Goal: Task Accomplishment & Management: Complete application form

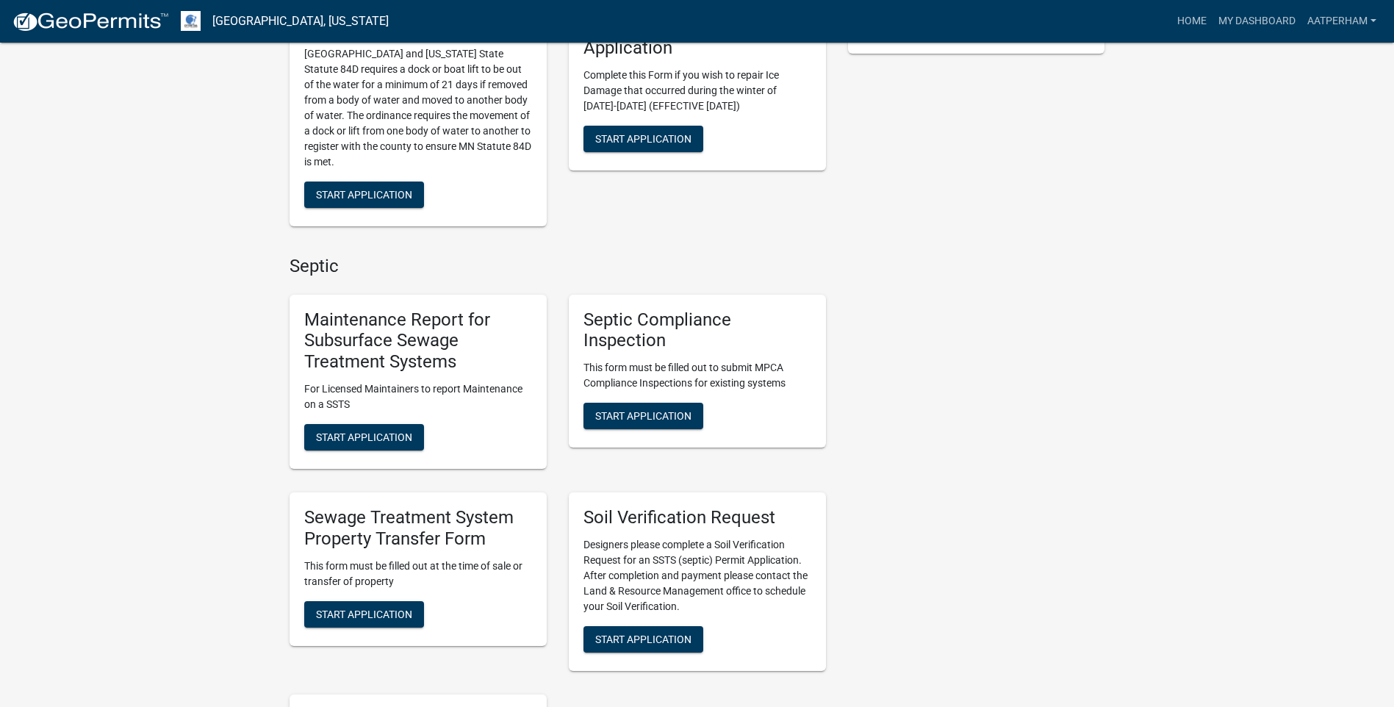
scroll to position [514, 0]
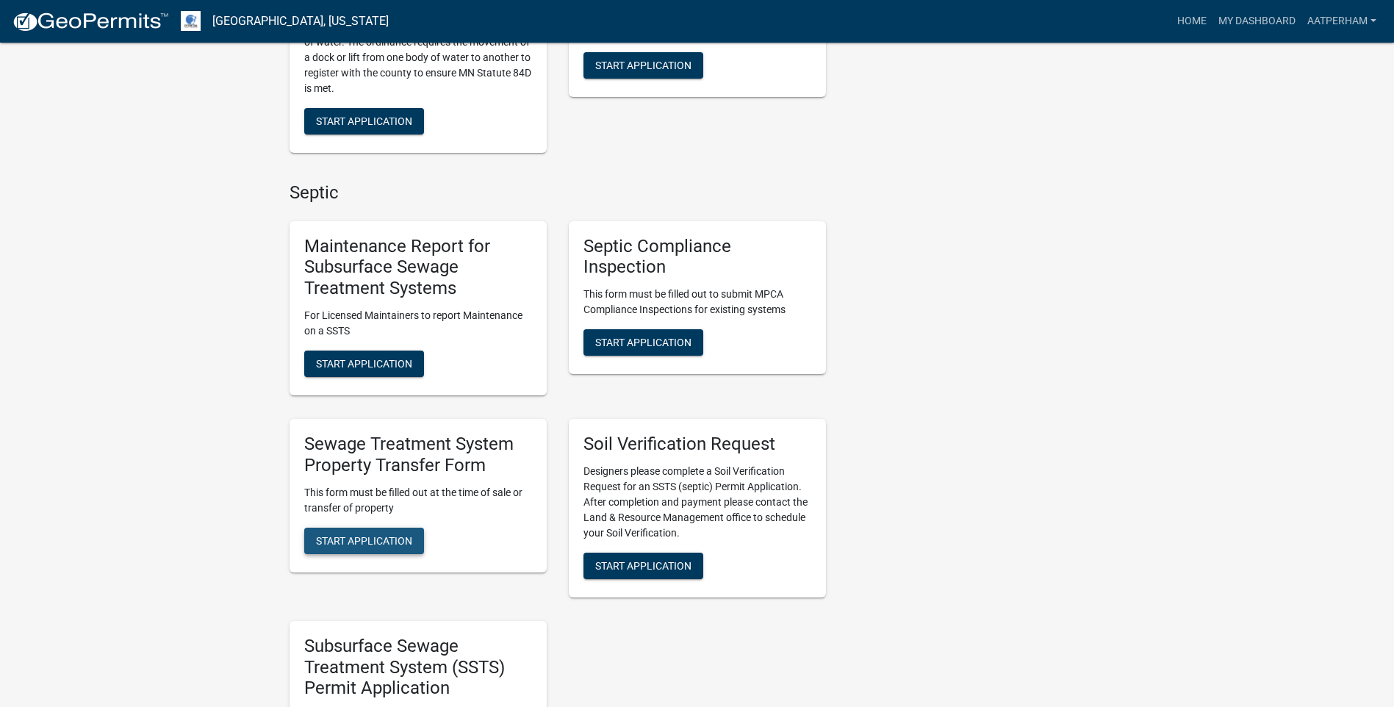
click at [409, 546] on span "Start Application" at bounding box center [364, 540] width 96 height 12
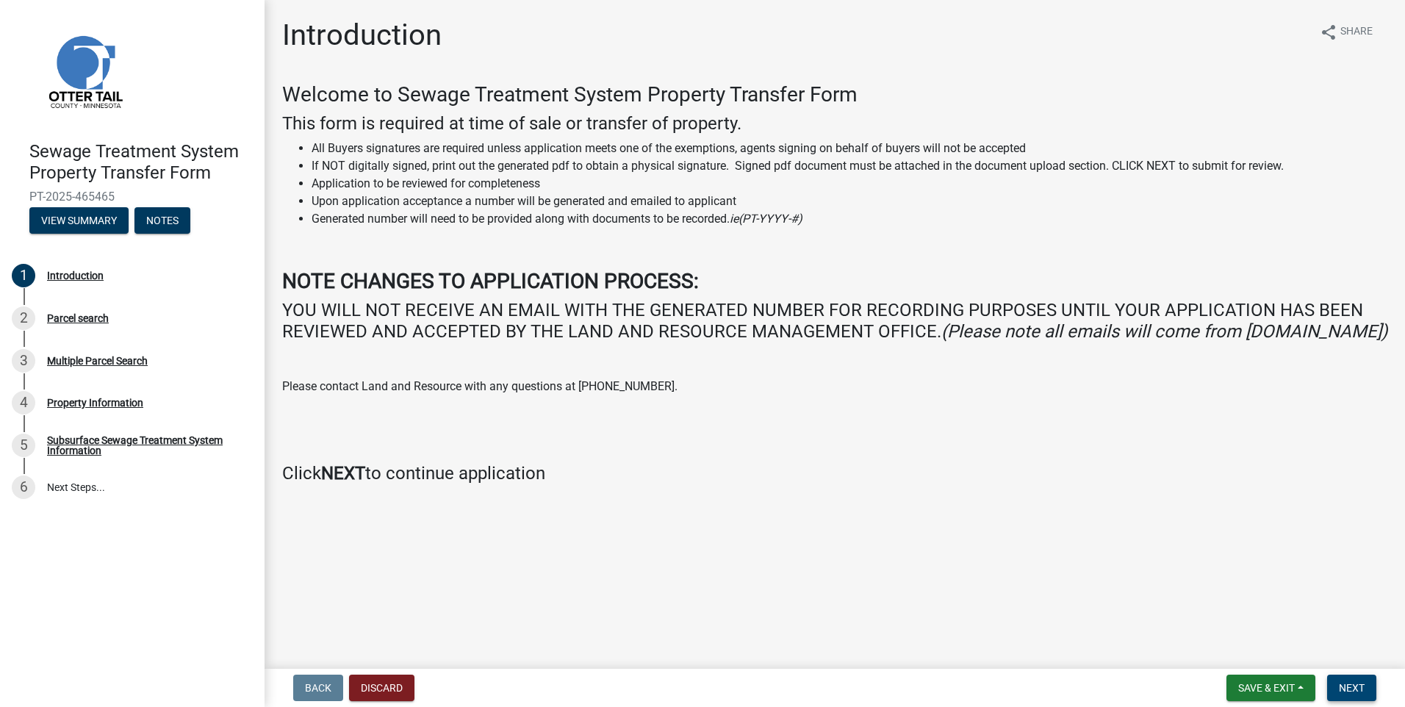
click at [1355, 687] on span "Next" at bounding box center [1352, 688] width 26 height 12
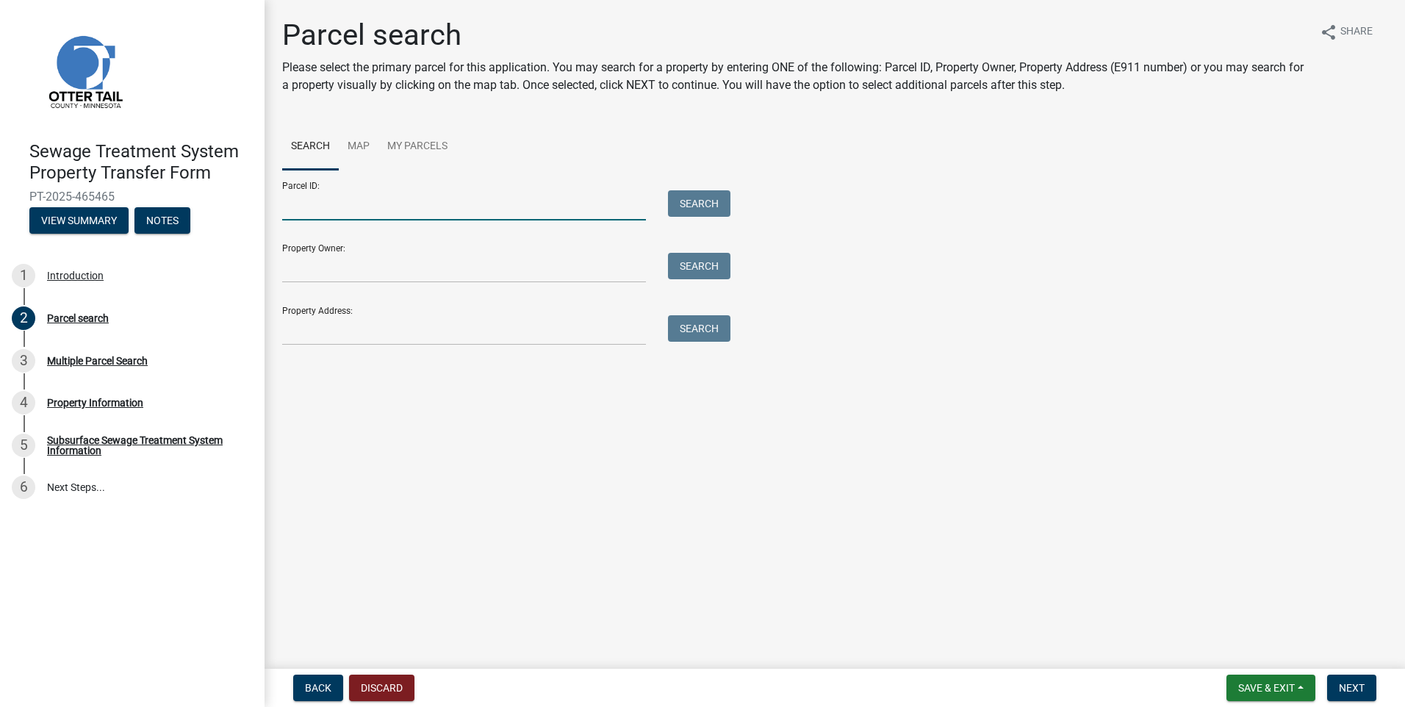
click at [403, 204] on input "Parcel ID:" at bounding box center [464, 205] width 364 height 30
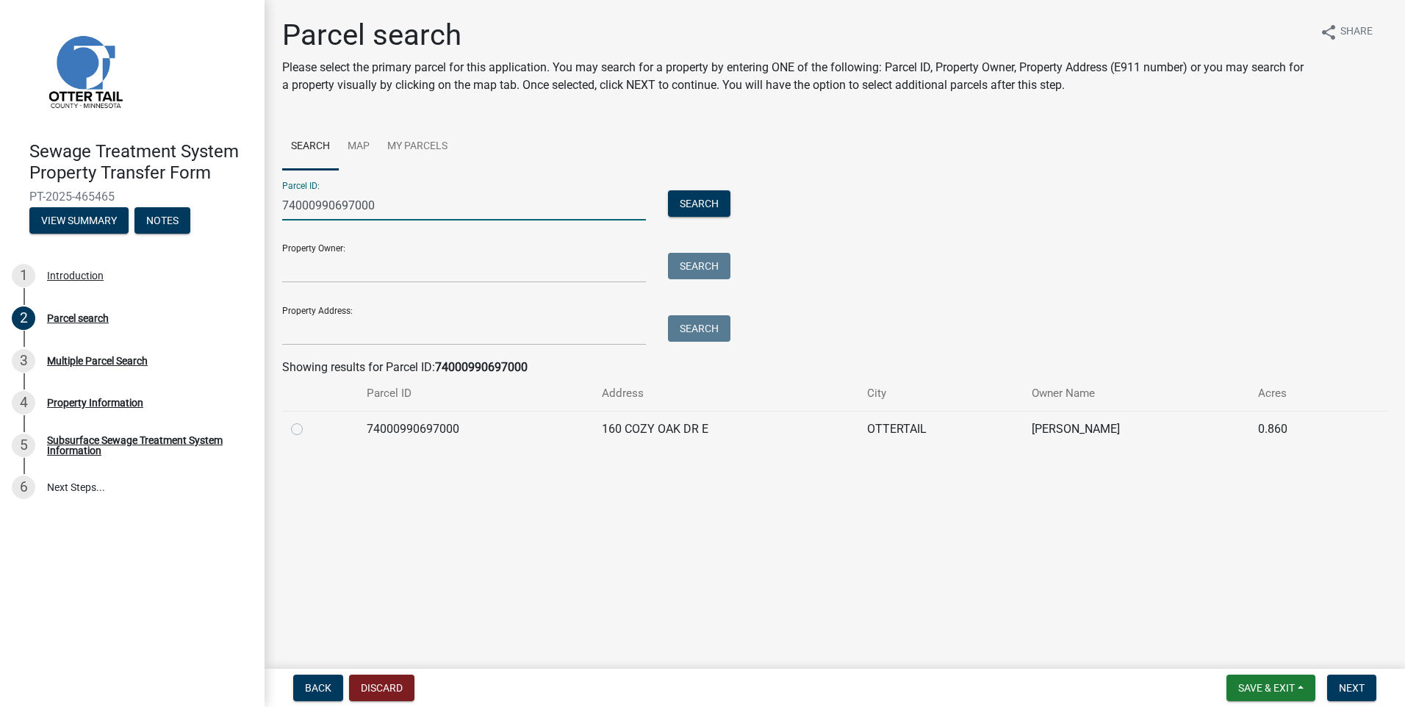
type input "74000990697000"
click at [309, 420] on label at bounding box center [309, 420] width 0 height 0
click at [309, 430] on input "radio" at bounding box center [314, 425] width 10 height 10
radio input "true"
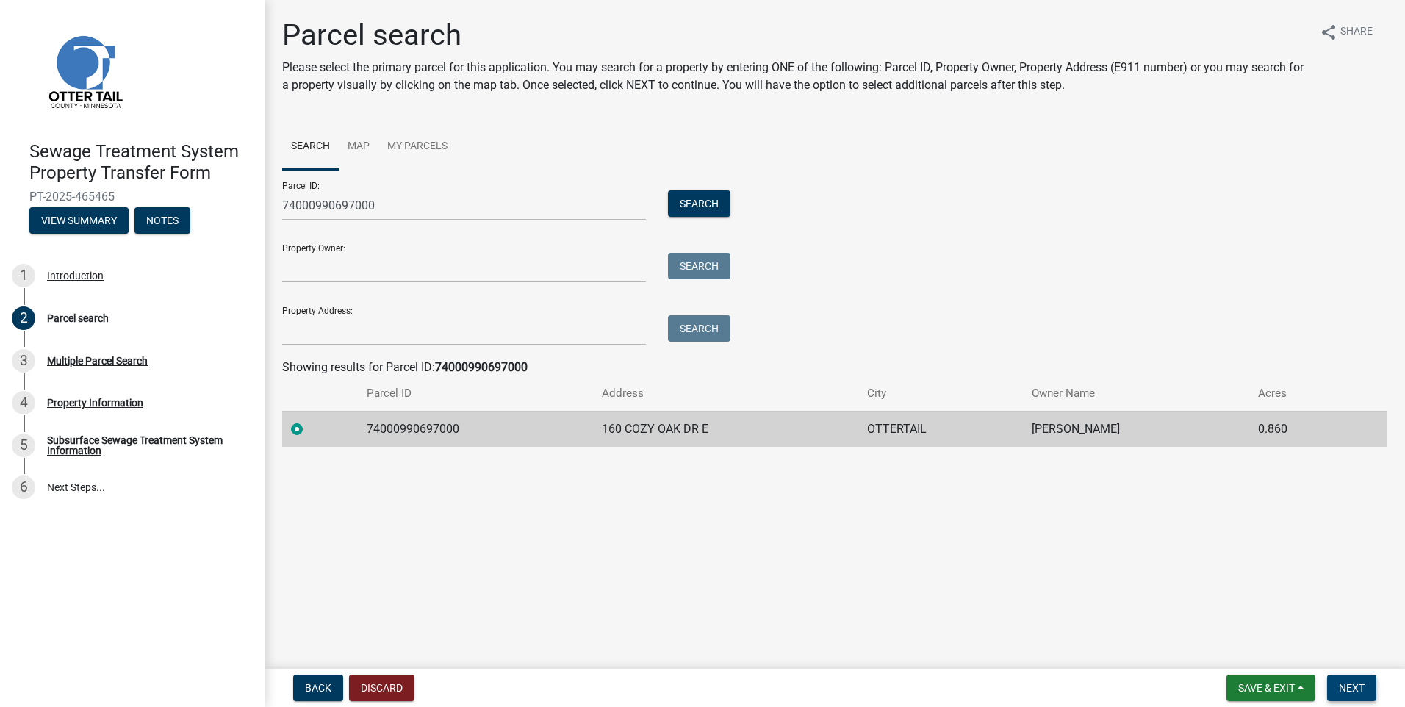
click at [1364, 689] on span "Next" at bounding box center [1352, 688] width 26 height 12
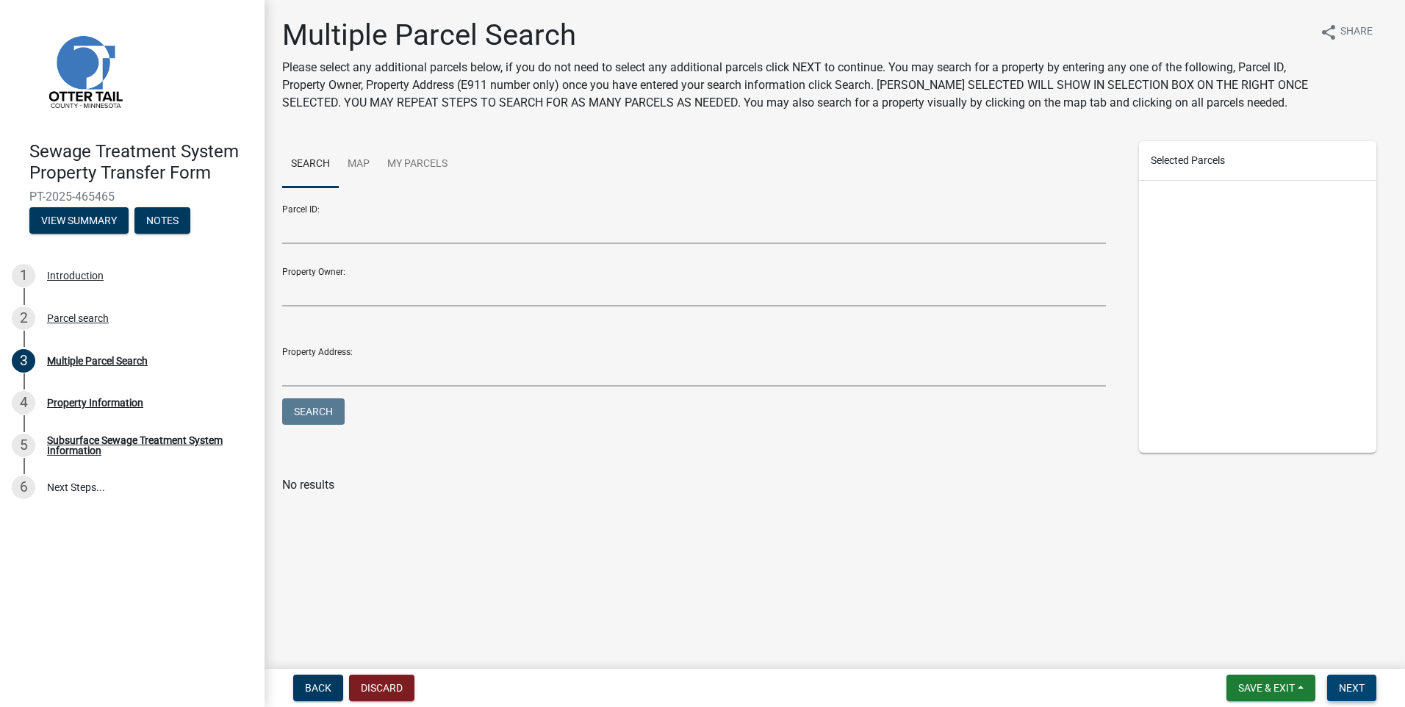
click at [1341, 691] on span "Next" at bounding box center [1352, 688] width 26 height 12
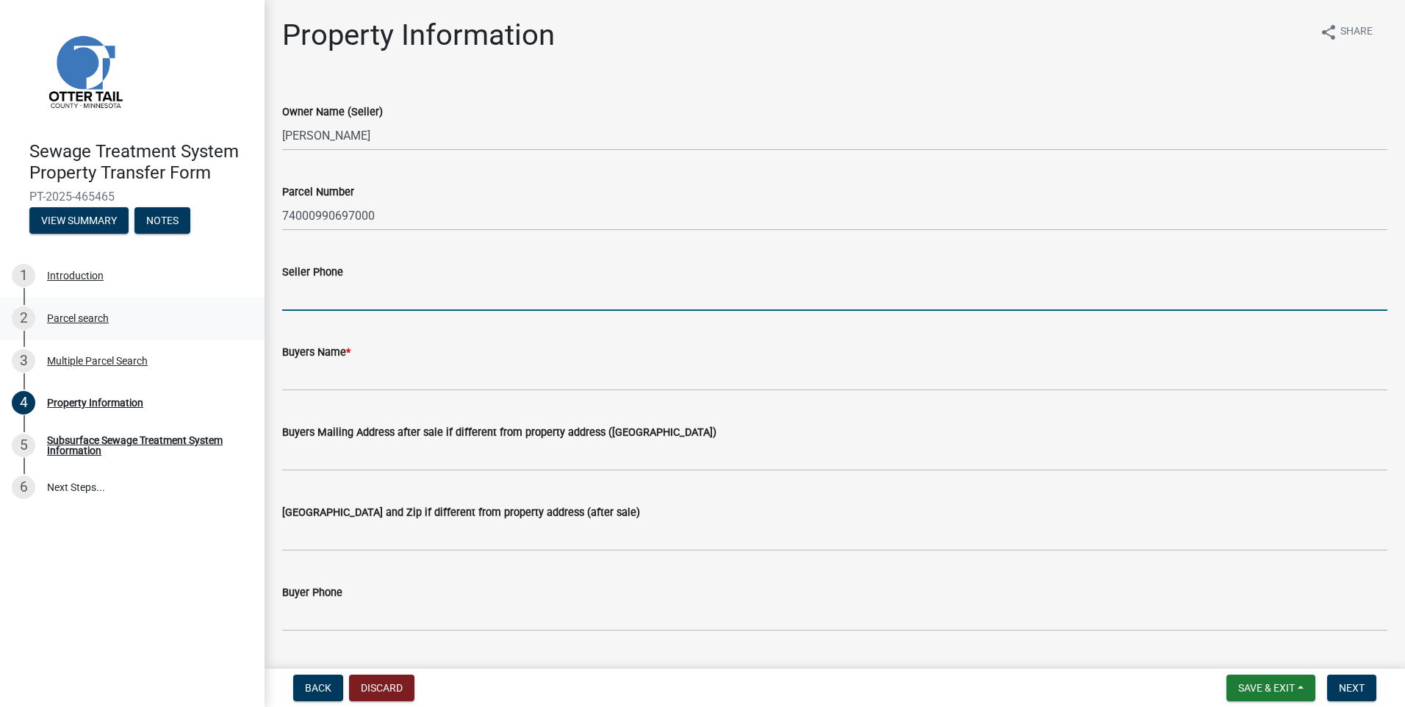
drag, startPoint x: 304, startPoint y: 291, endPoint x: 229, endPoint y: 305, distance: 77.0
click at [304, 291] on input "Seller Phone" at bounding box center [834, 296] width 1105 height 30
click at [329, 295] on input "Seller Phone" at bounding box center [834, 296] width 1105 height 30
type input "[PHONE_NUMBER]"
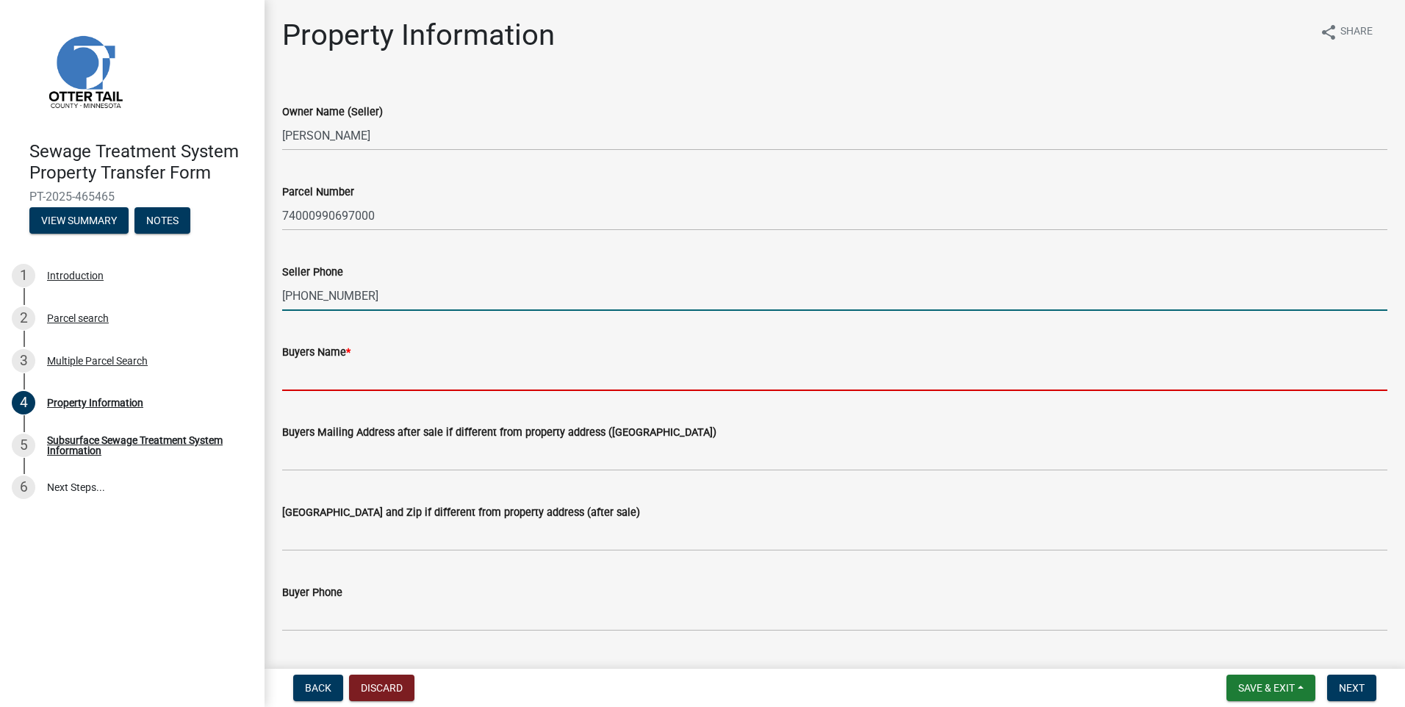
click at [326, 373] on input "Buyers Name *" at bounding box center [834, 376] width 1105 height 30
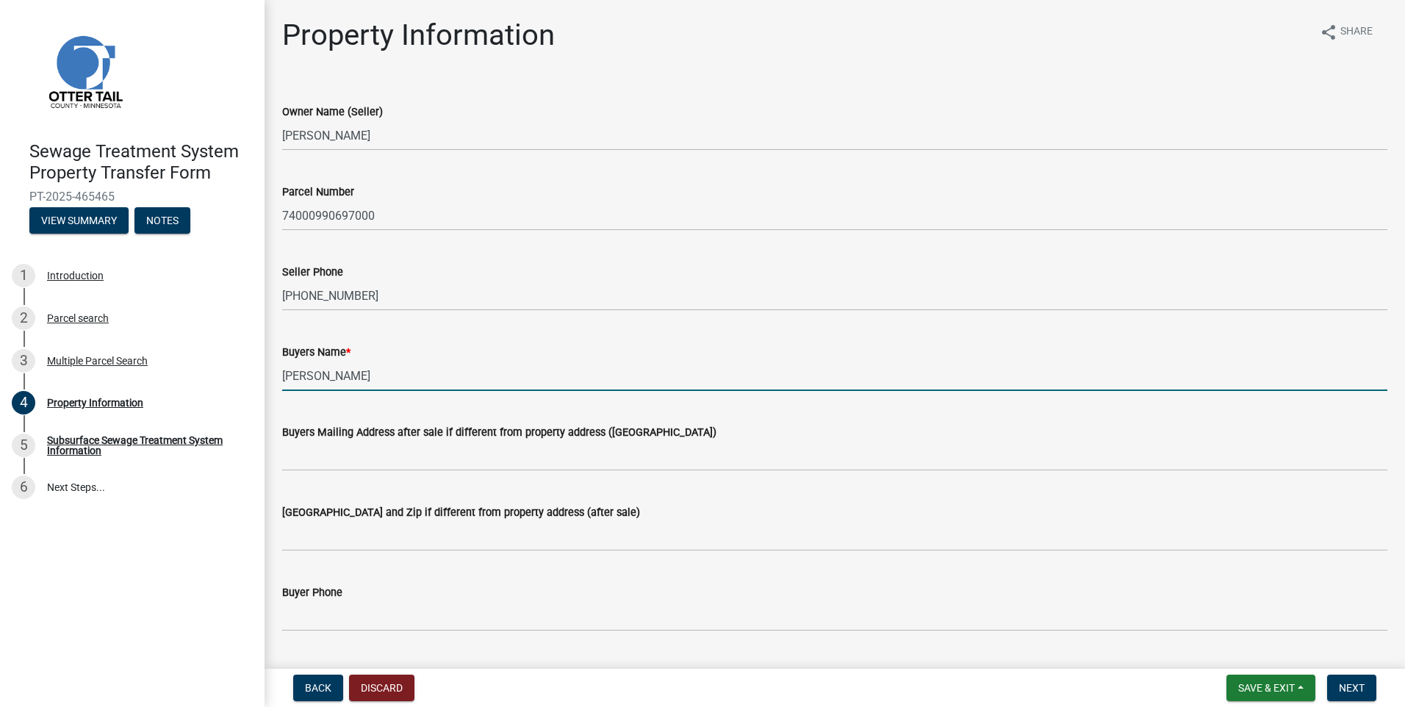
type input "[PERSON_NAME]"
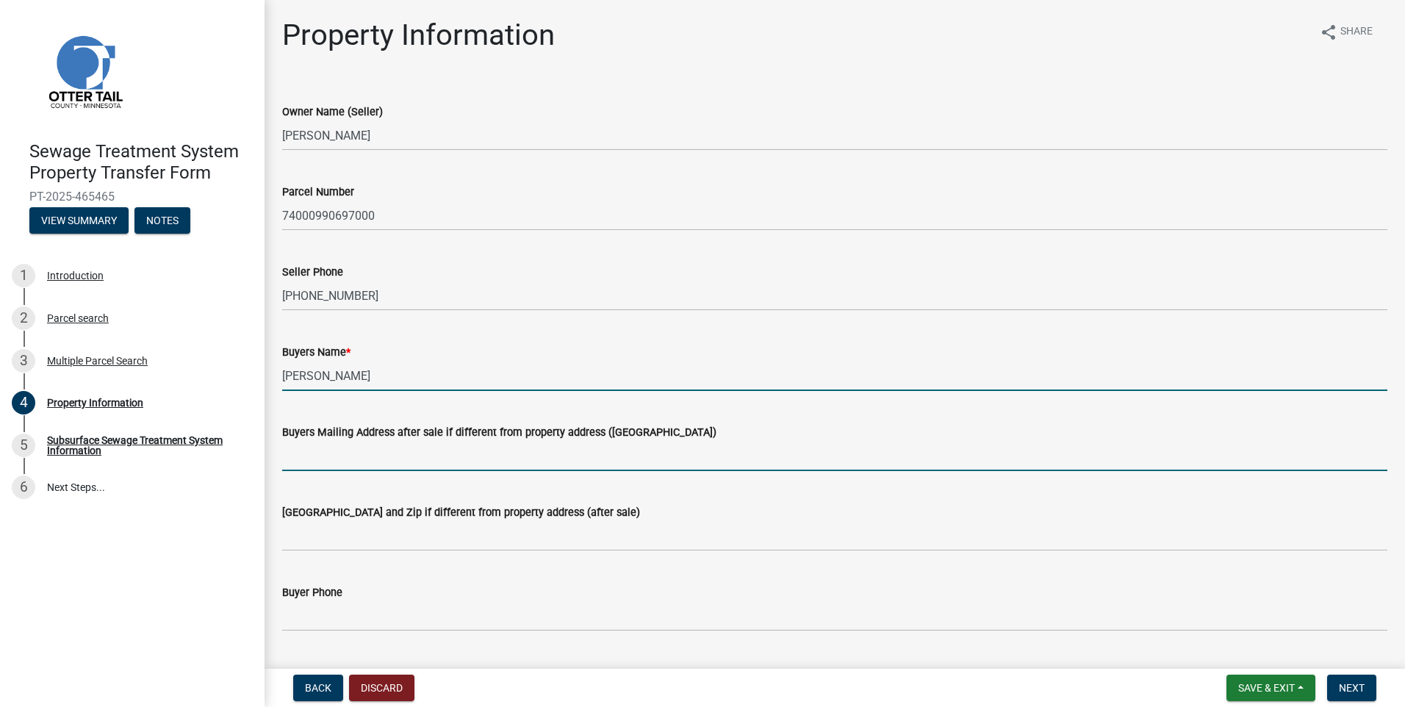
click at [325, 461] on input "Buyers Mailing Address after sale if different from property address ([GEOGRAPH…" at bounding box center [834, 456] width 1105 height 30
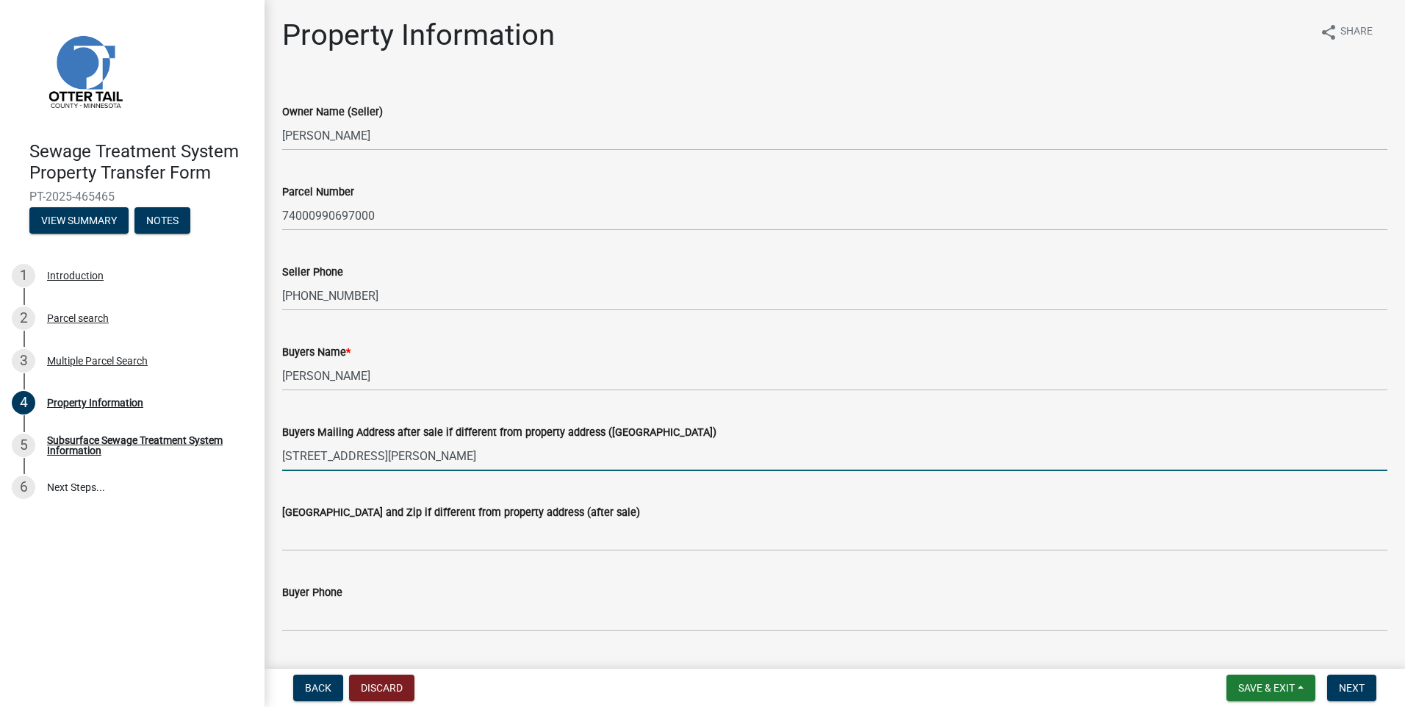
type input "[STREET_ADDRESS][PERSON_NAME]"
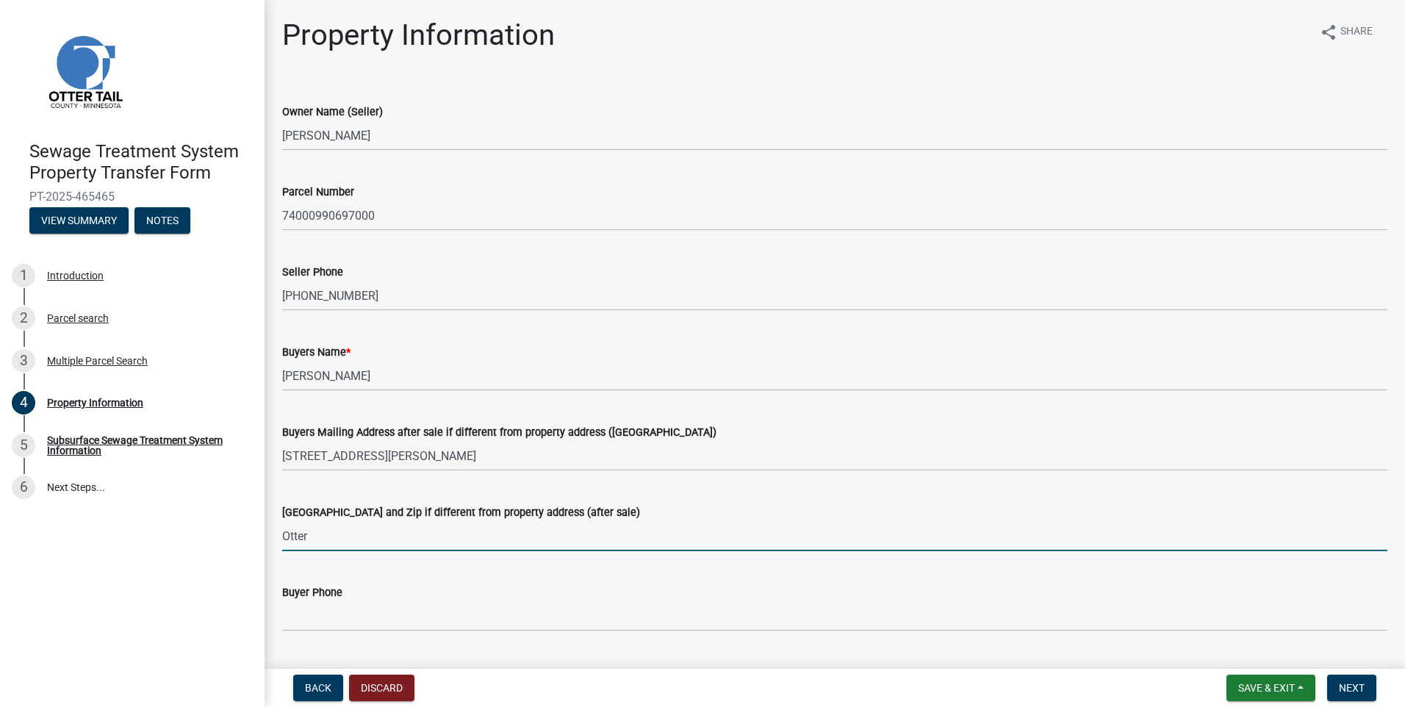
type input "Ottertail, [GEOGRAPHIC_DATA] 56571"
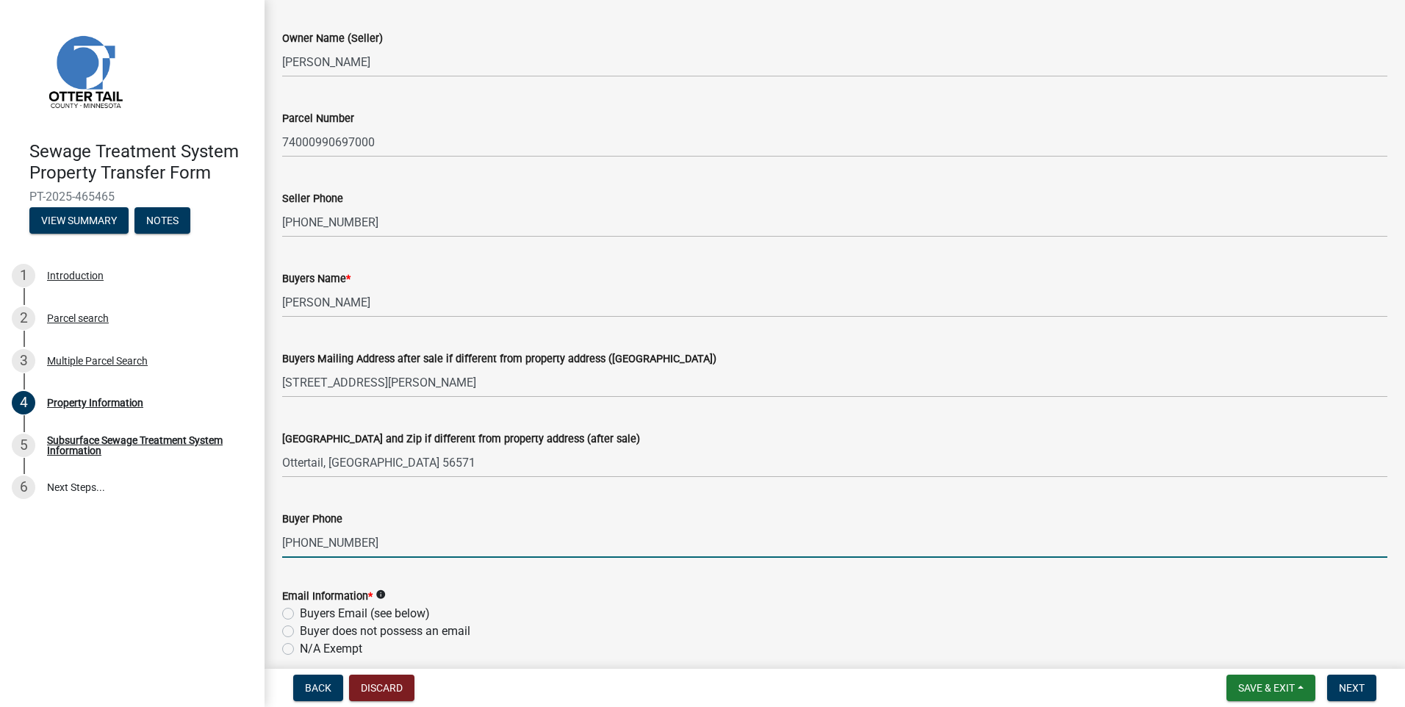
scroll to position [367, 0]
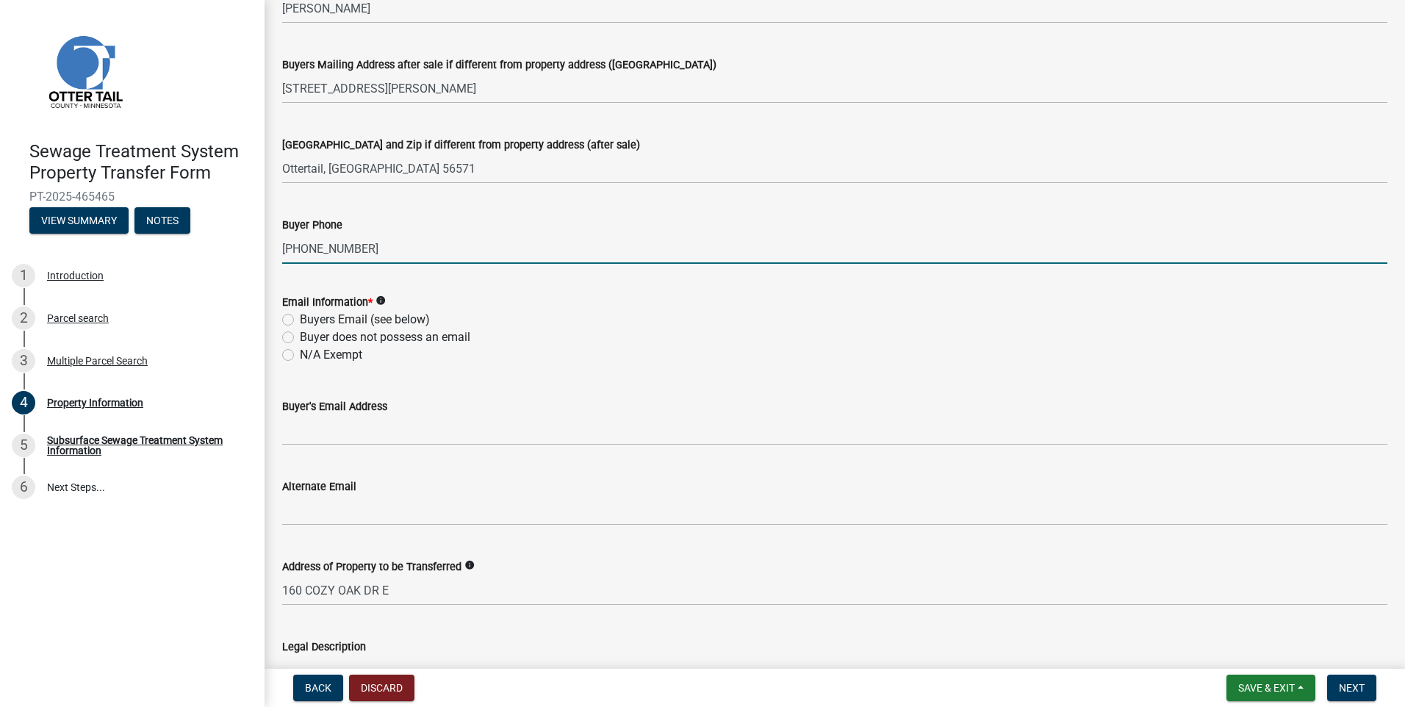
type input "[PHONE_NUMBER]"
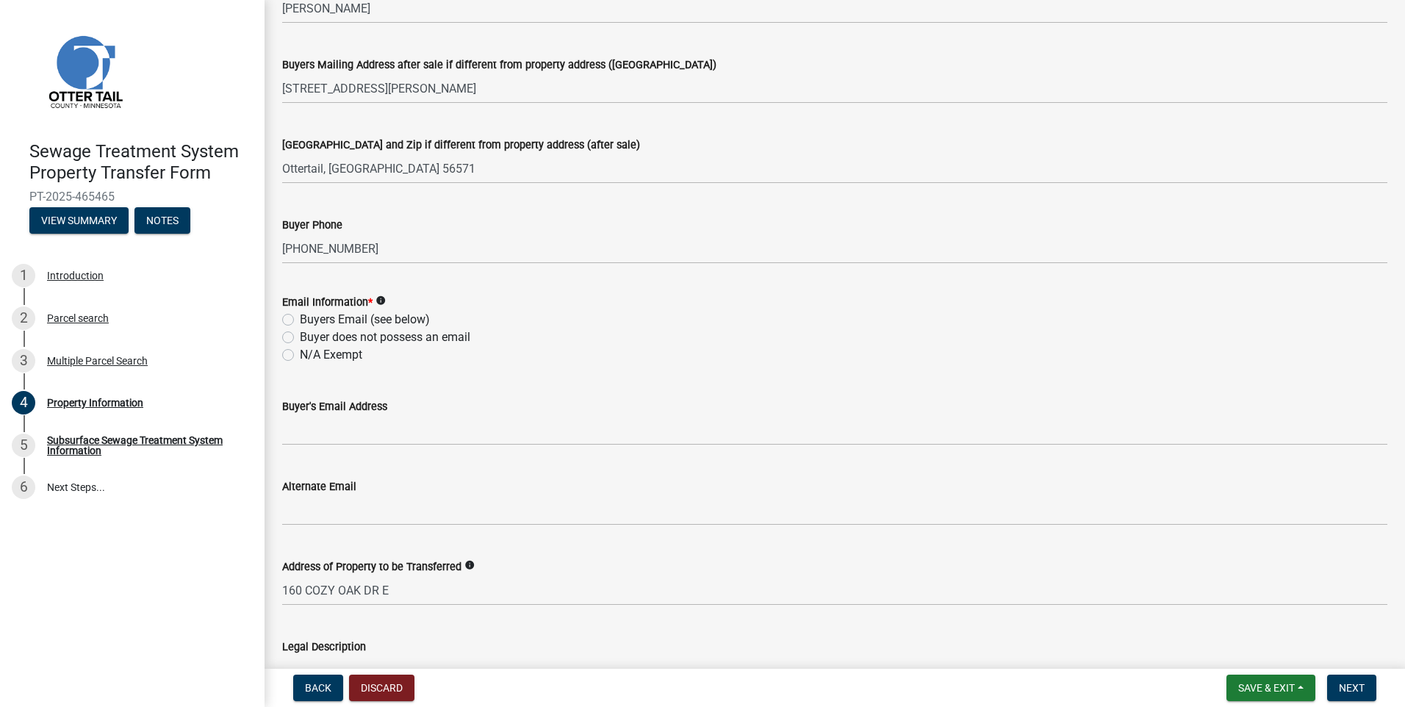
click at [300, 318] on label "Buyers Email (see below)" at bounding box center [365, 320] width 130 height 18
click at [300, 318] on input "Buyers Email (see below)" at bounding box center [305, 316] width 10 height 10
radio input "true"
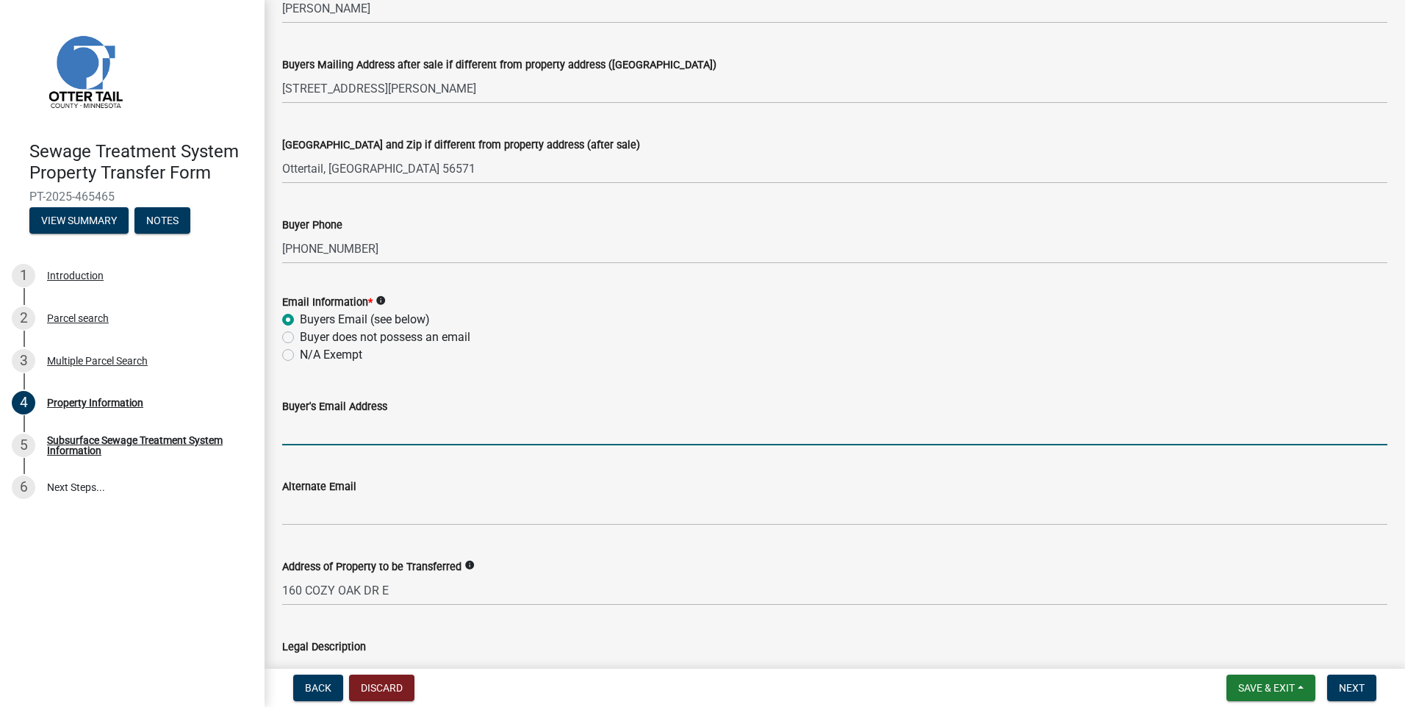
click at [312, 433] on input "Buyer's Email Address" at bounding box center [834, 430] width 1105 height 30
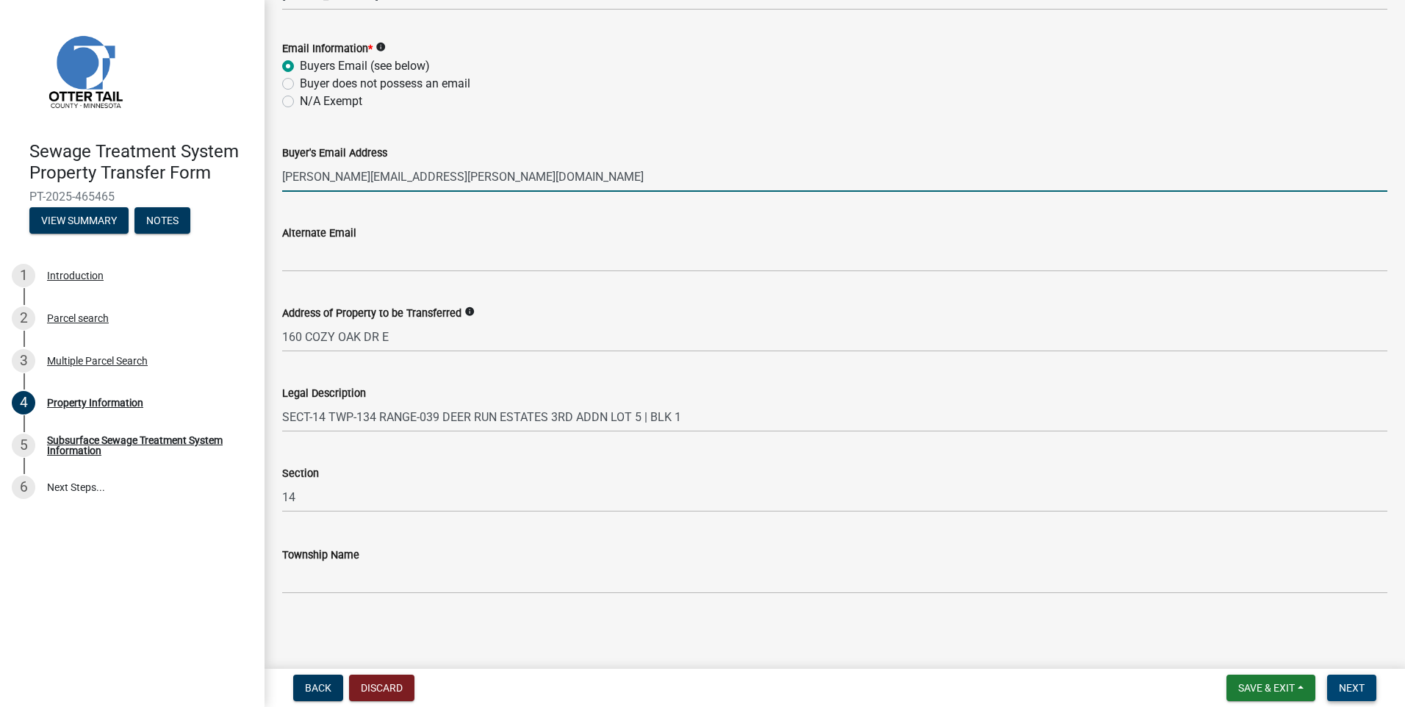
type input "[PERSON_NAME][EMAIL_ADDRESS][PERSON_NAME][DOMAIN_NAME]"
click at [1351, 696] on button "Next" at bounding box center [1351, 688] width 49 height 26
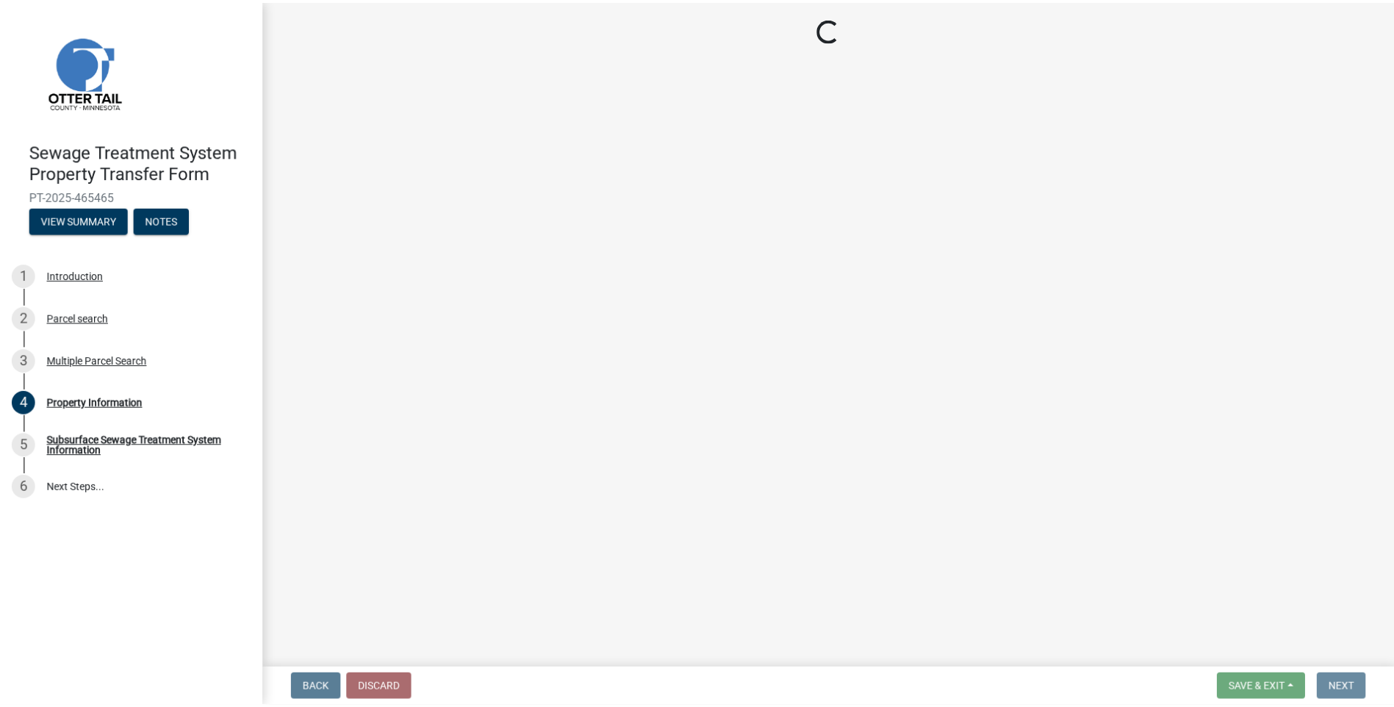
scroll to position [0, 0]
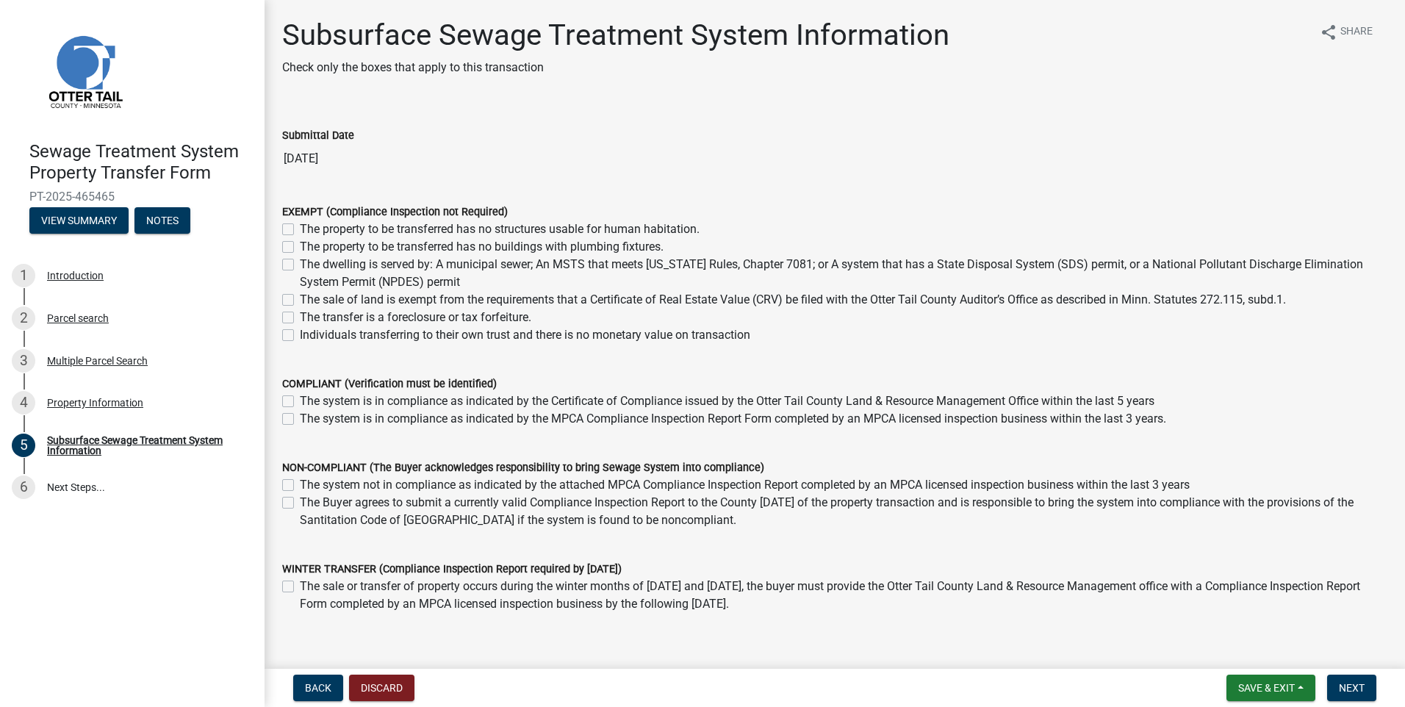
click at [300, 246] on label "The property to be transferred has no buildings with plumbing fixtures." at bounding box center [482, 247] width 364 height 18
click at [300, 246] on input "The property to be transferred has no buildings with plumbing fixtures." at bounding box center [305, 243] width 10 height 10
checkbox input "true"
checkbox input "false"
checkbox input "true"
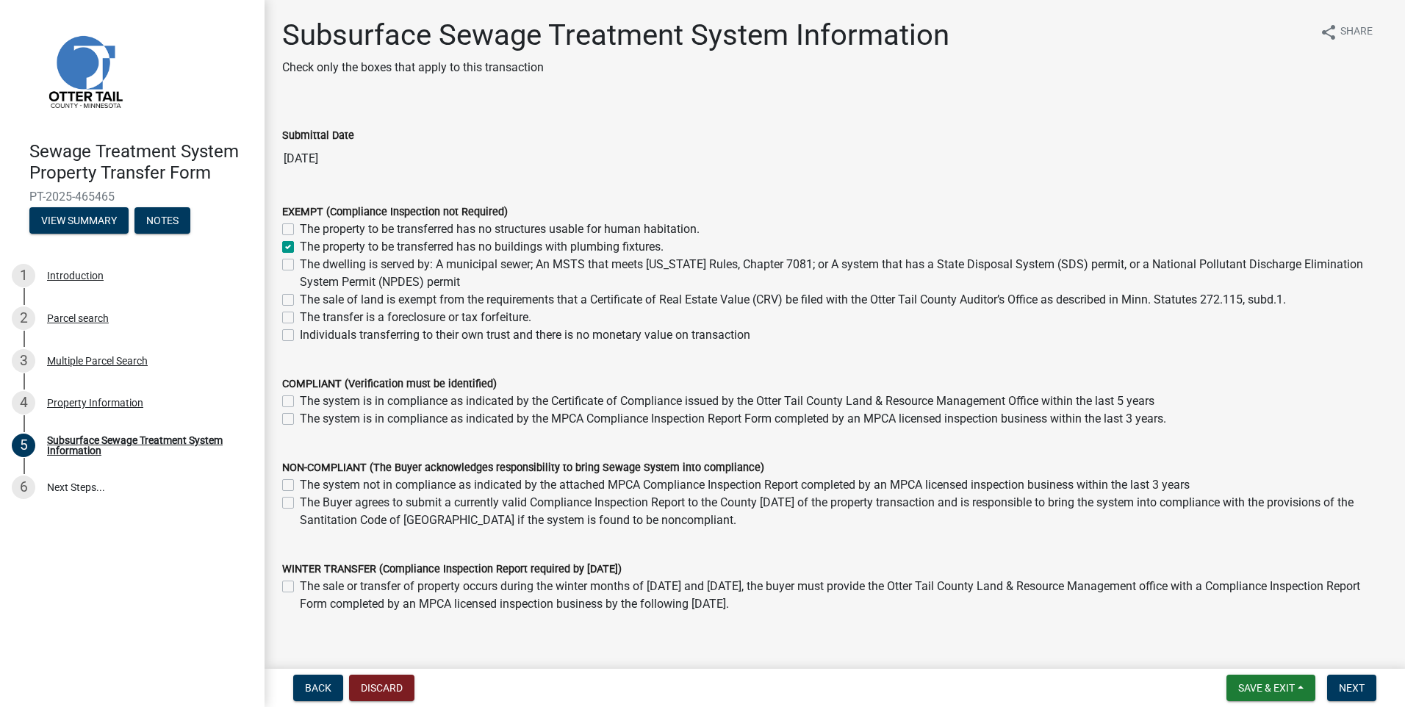
checkbox input "false"
click at [1365, 689] on button "Next" at bounding box center [1351, 688] width 49 height 26
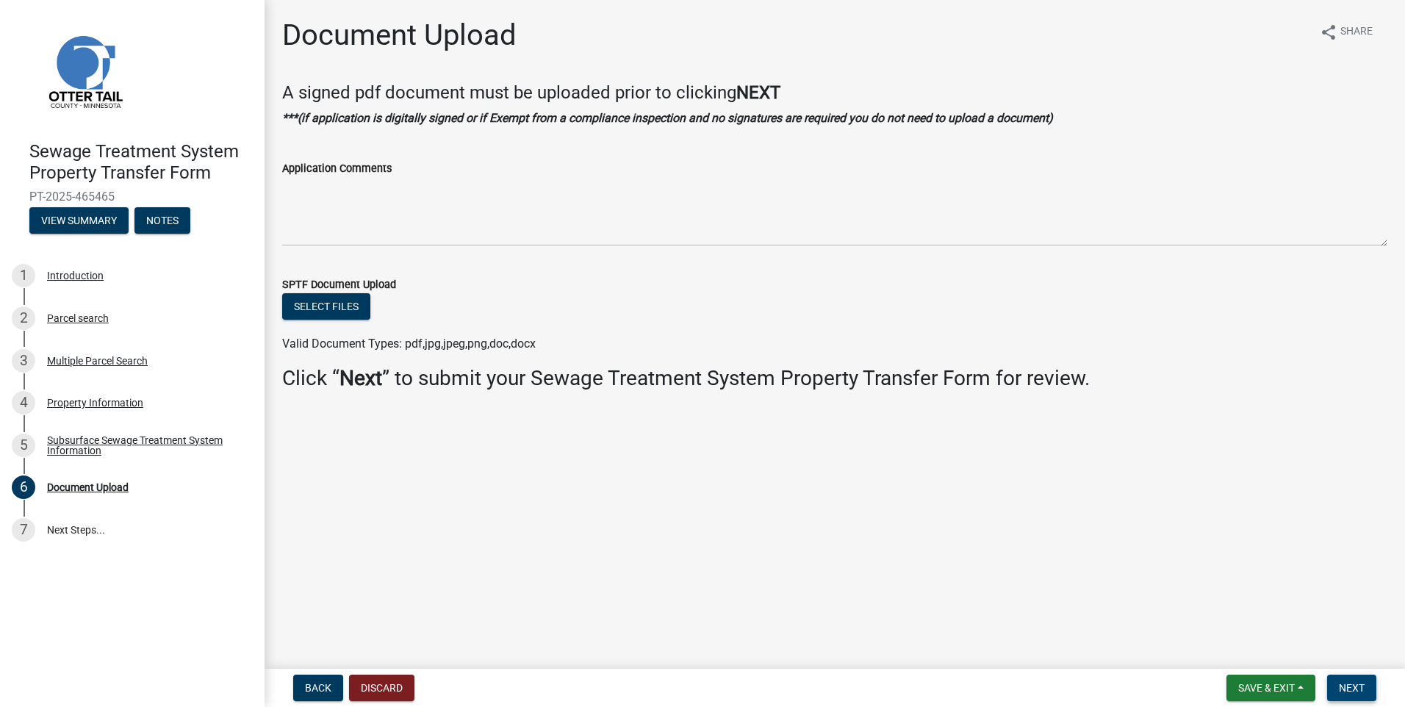
click at [1348, 683] on span "Next" at bounding box center [1352, 688] width 26 height 12
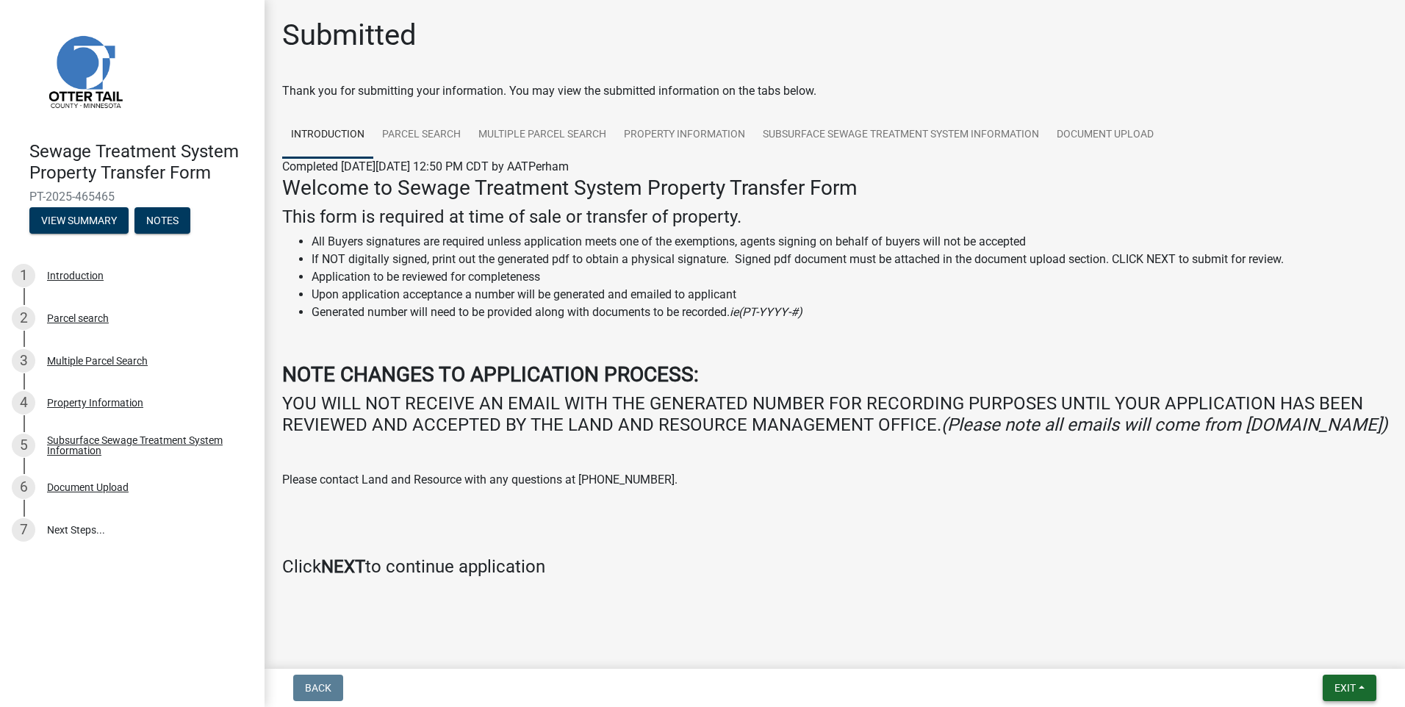
click at [1368, 689] on button "Exit" at bounding box center [1350, 688] width 54 height 26
click at [1320, 643] on button "Save & Exit" at bounding box center [1318, 649] width 118 height 35
